Goal: Find specific page/section: Find specific page/section

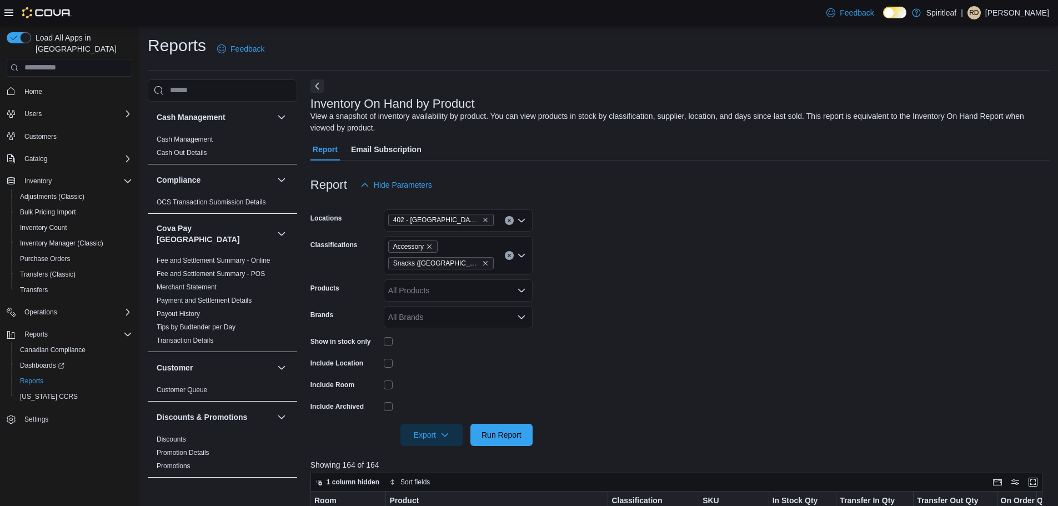
scroll to position [222, 0]
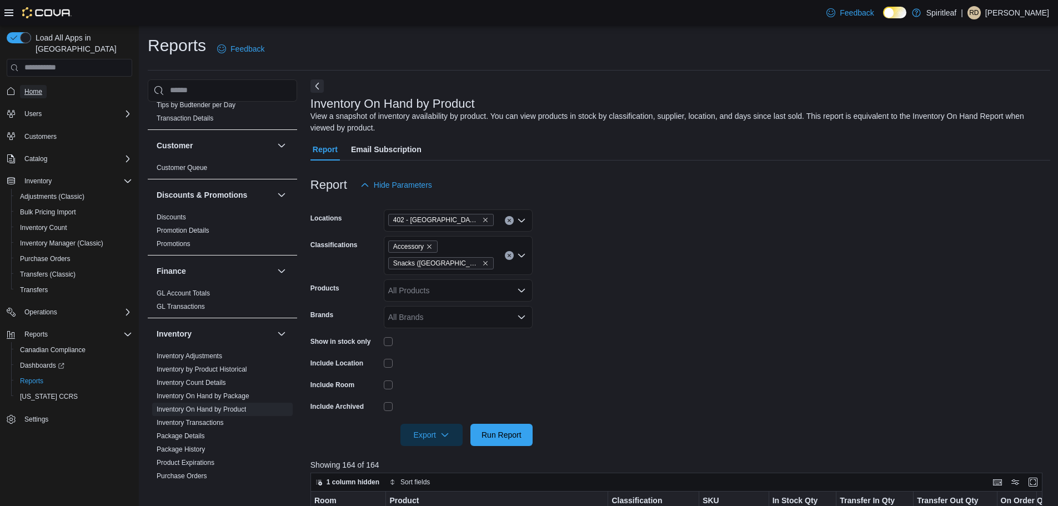
click at [21, 85] on link "Home" at bounding box center [33, 91] width 27 height 13
